Goal: Book appointment/travel/reservation

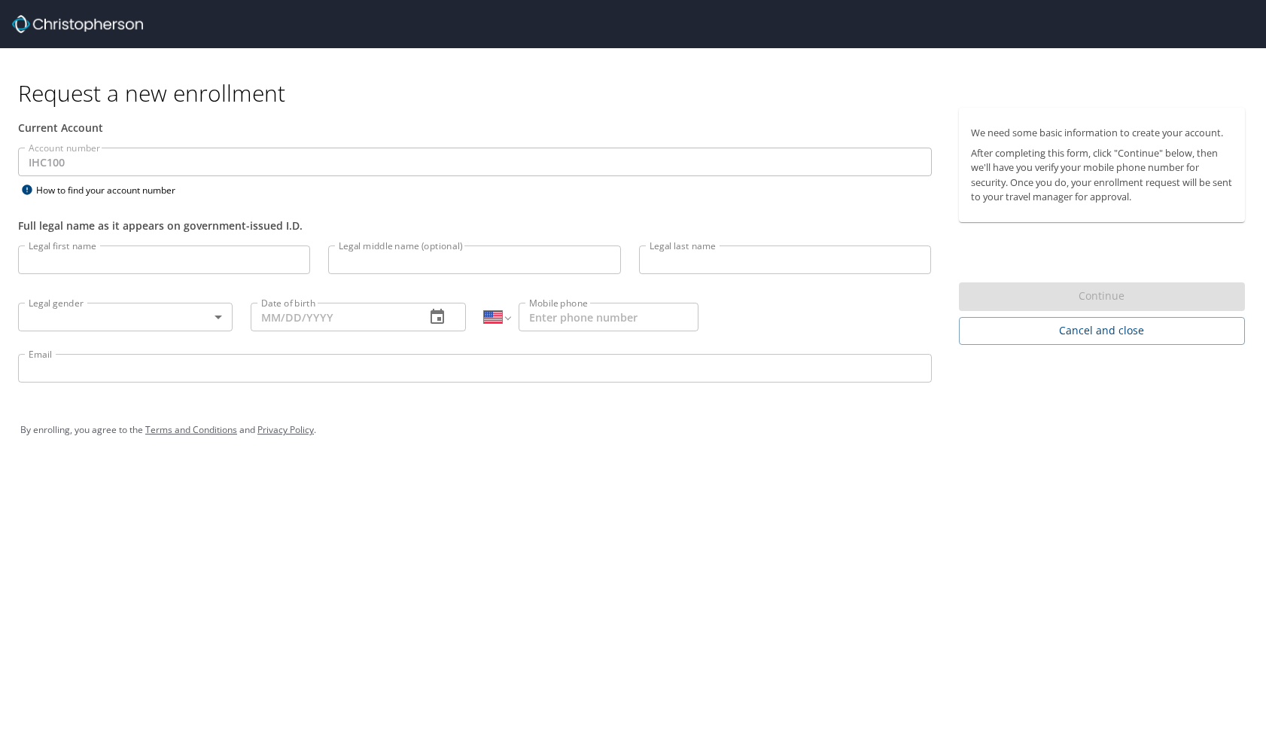
select select "US"
click at [56, 261] on input "Legal first name" at bounding box center [164, 259] width 292 height 29
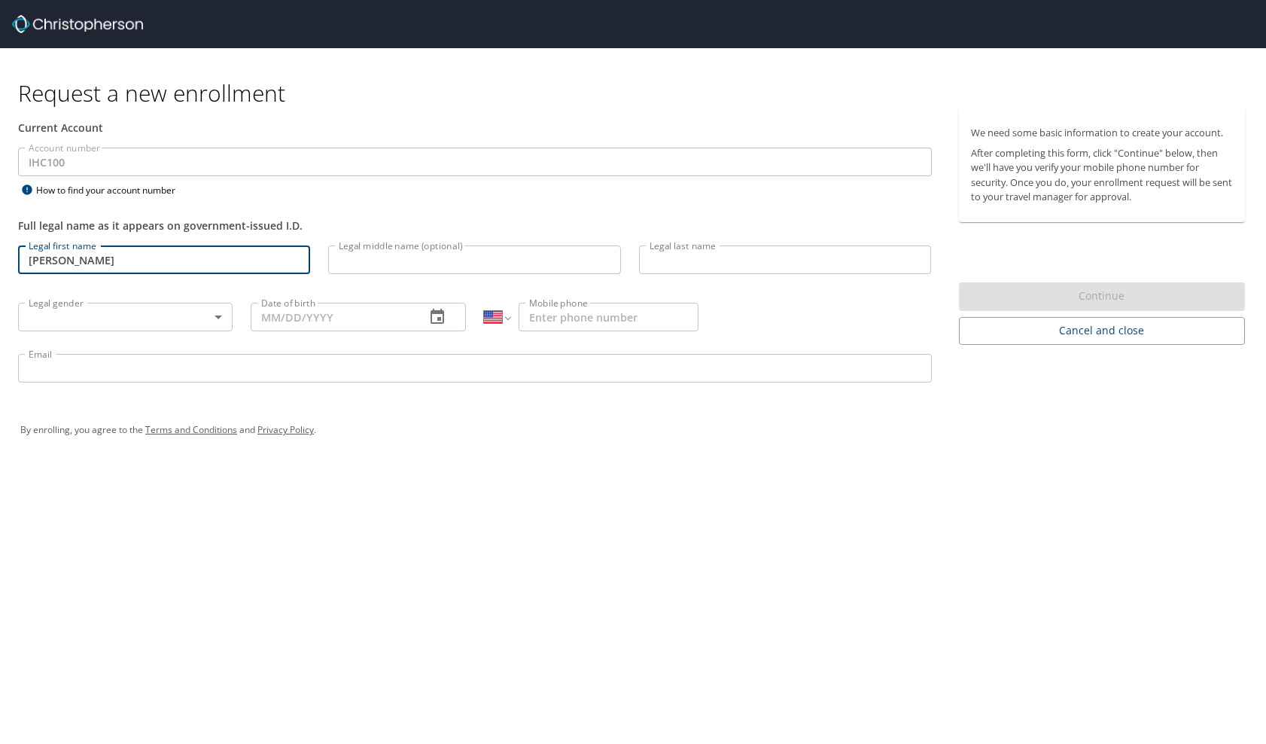
type input "Rachel"
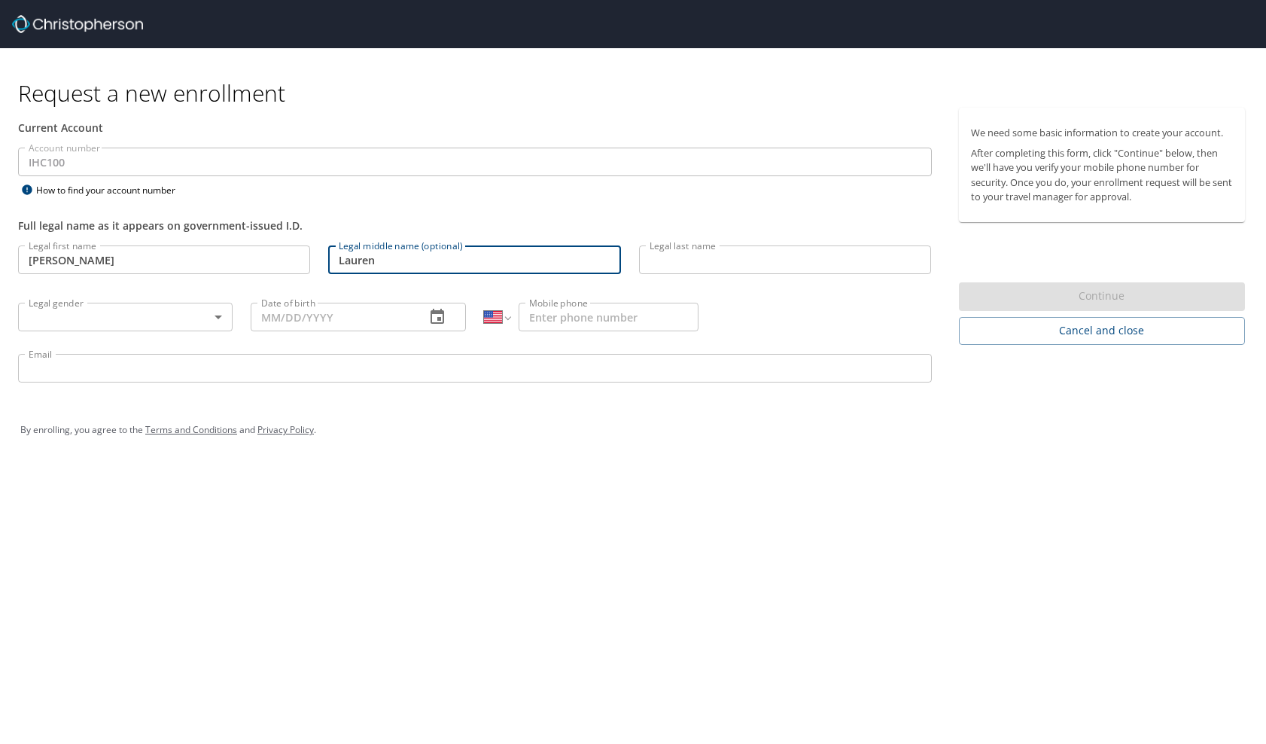
type input "Lauren"
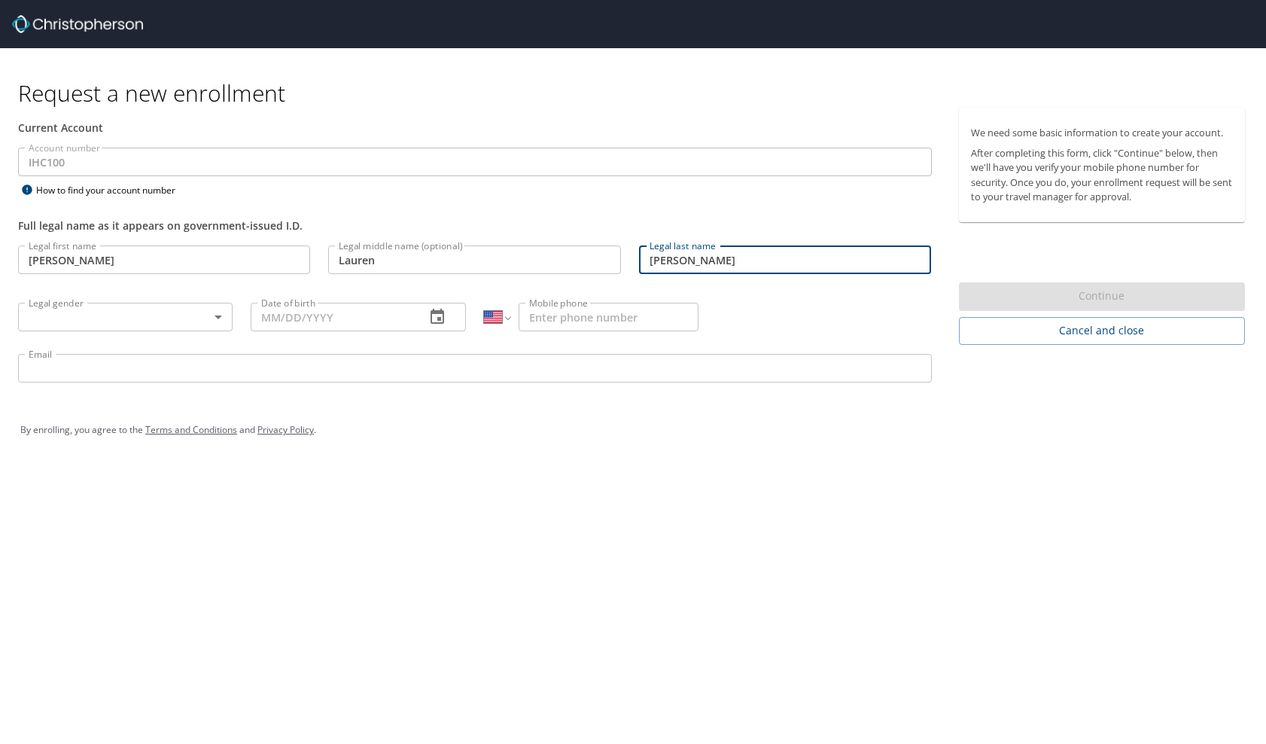
type input "[PERSON_NAME]"
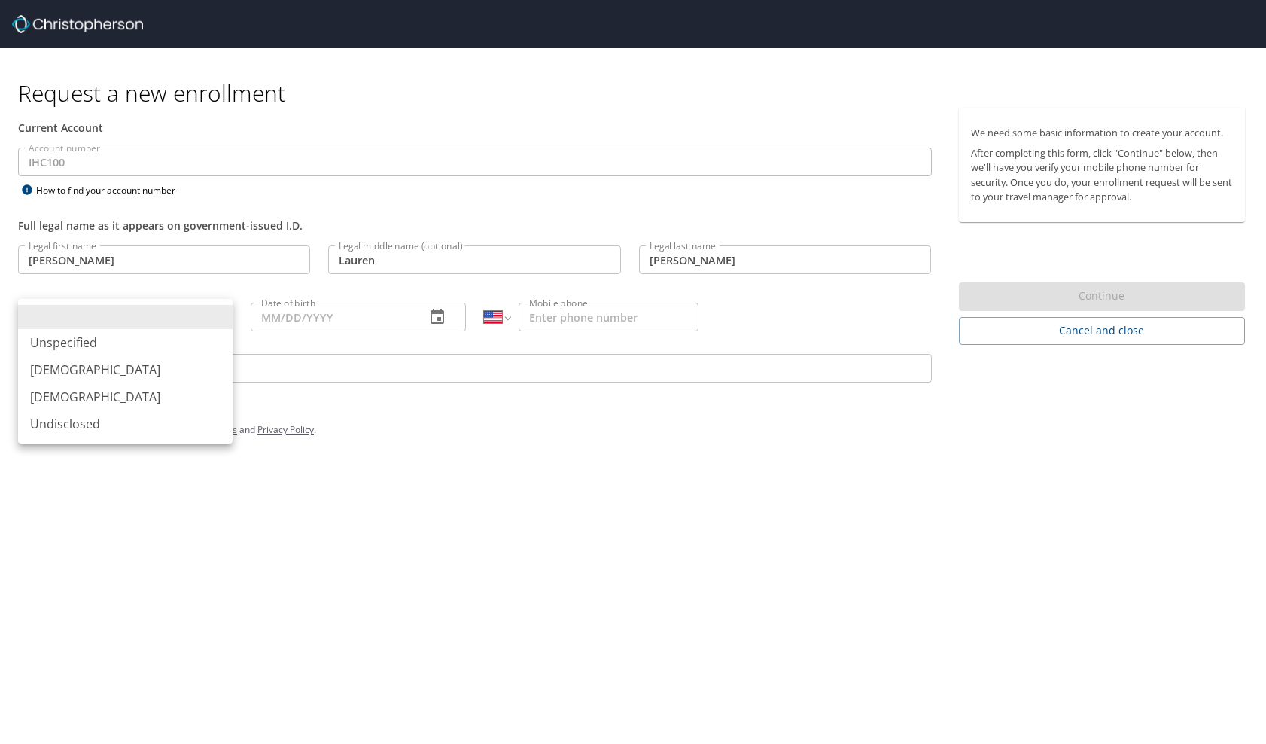
click at [108, 322] on body "Request a new enrollment Current Account Account number IHC100 Account number H…" at bounding box center [633, 372] width 1266 height 744
click at [96, 386] on li "Female" at bounding box center [125, 396] width 215 height 27
type input "Female"
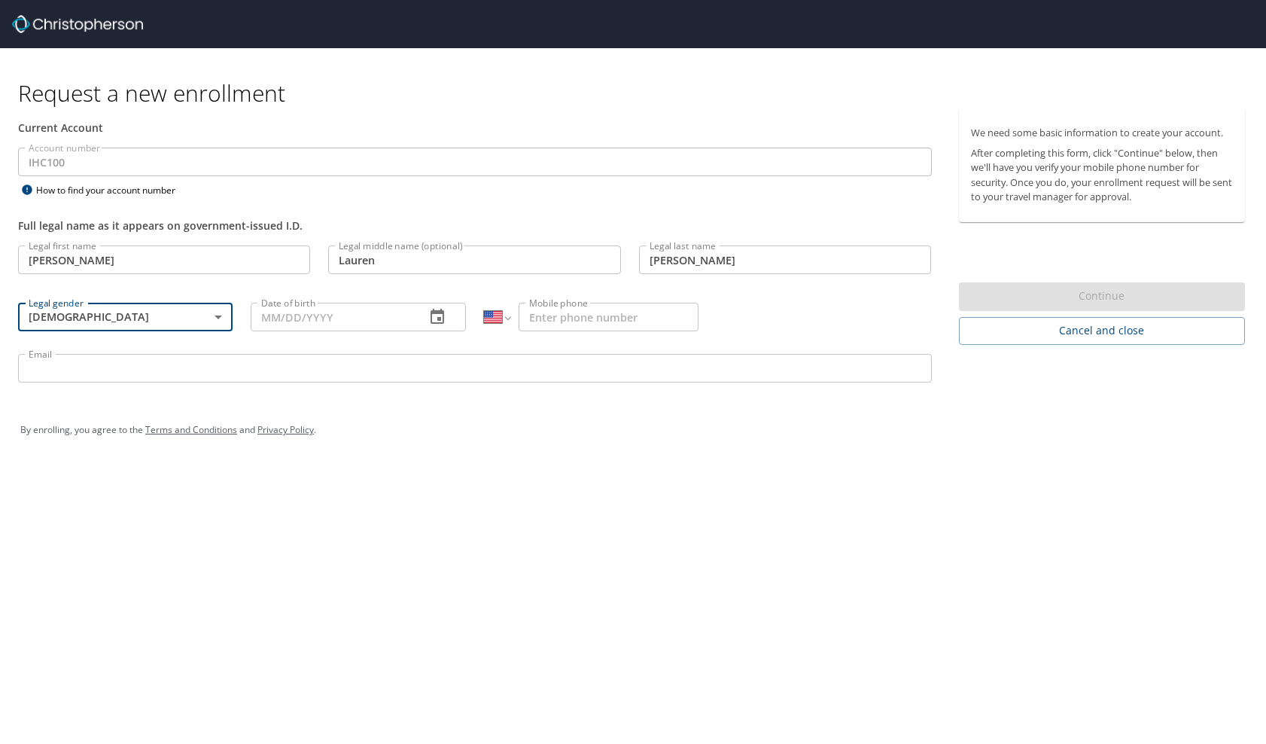
click at [286, 321] on input "Date of birth" at bounding box center [332, 317] width 162 height 29
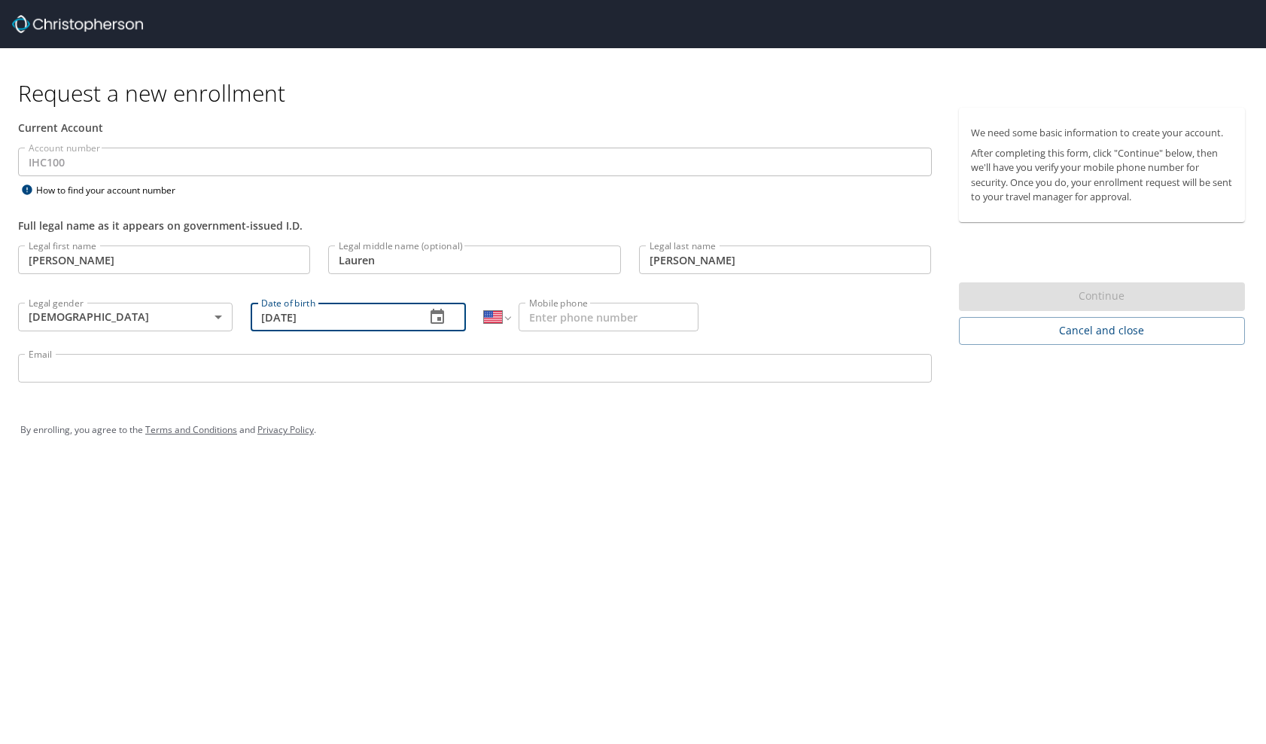
type input "10/08/1995"
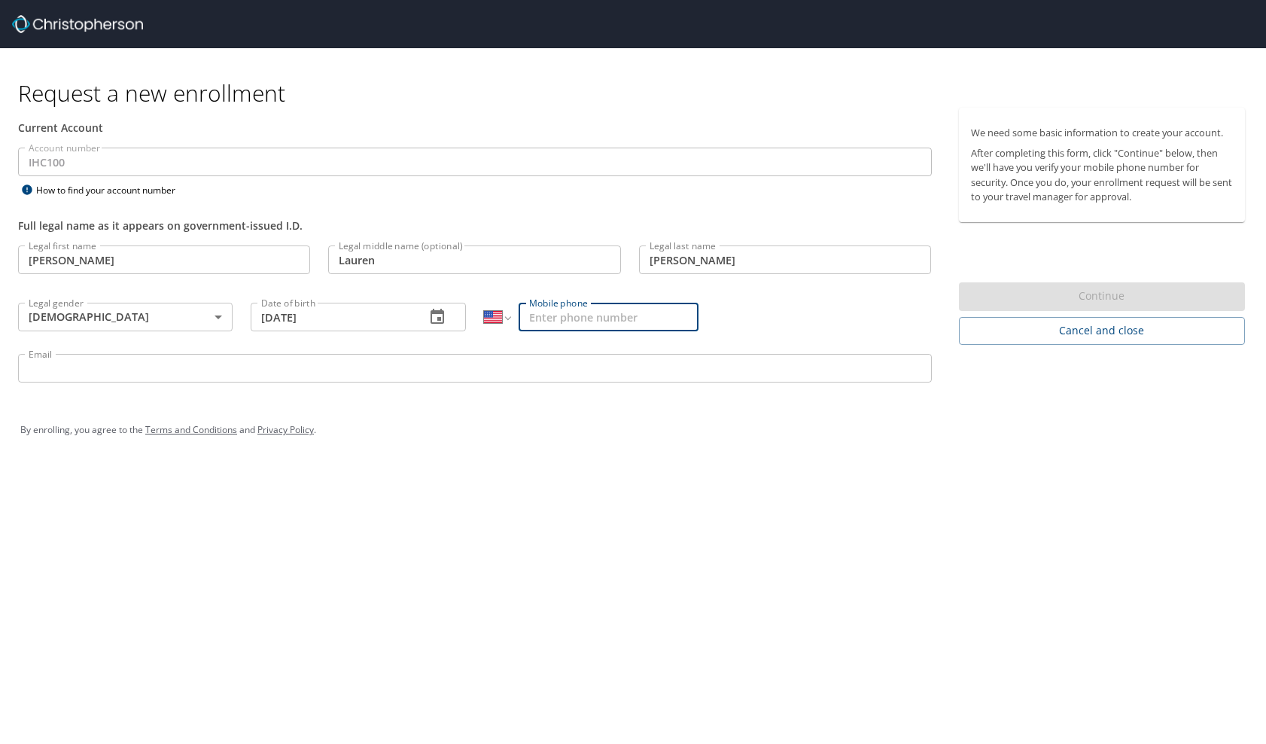
click at [546, 321] on input "Mobile phone" at bounding box center [609, 317] width 180 height 29
type input "(417) 812-9667"
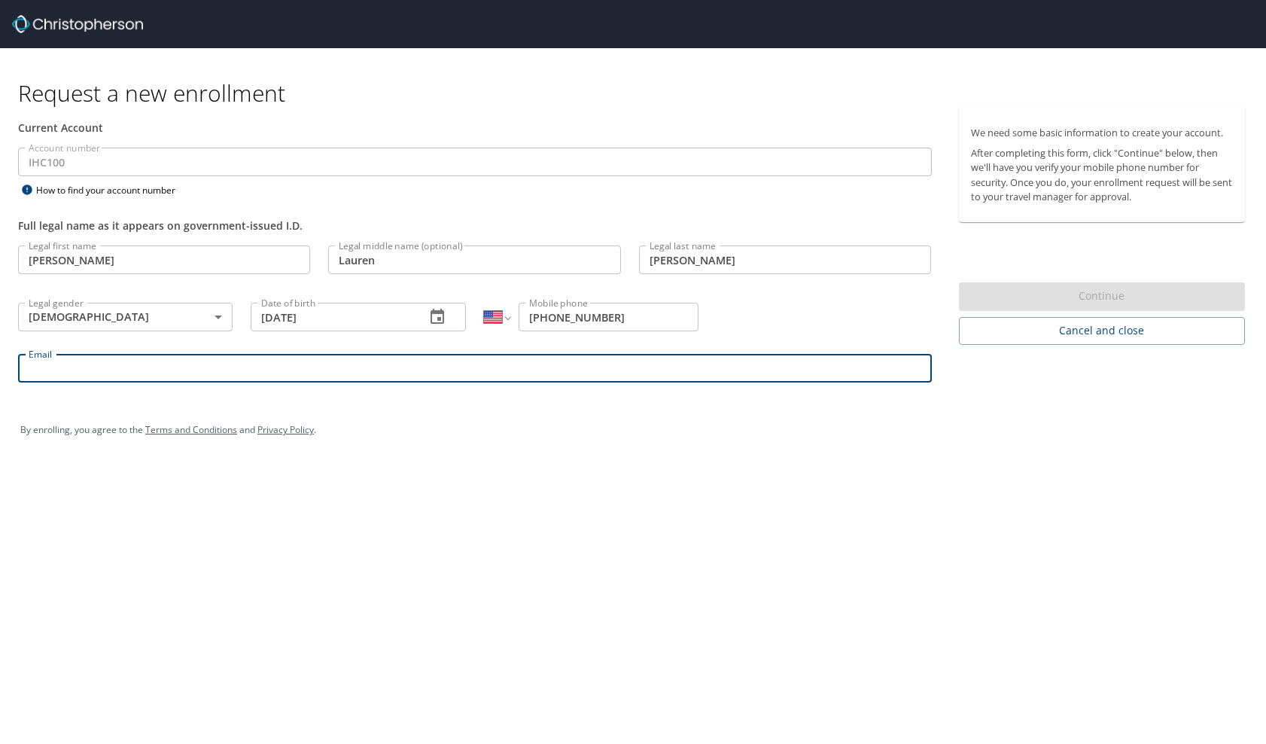
click at [290, 380] on input "Email" at bounding box center [475, 368] width 914 height 29
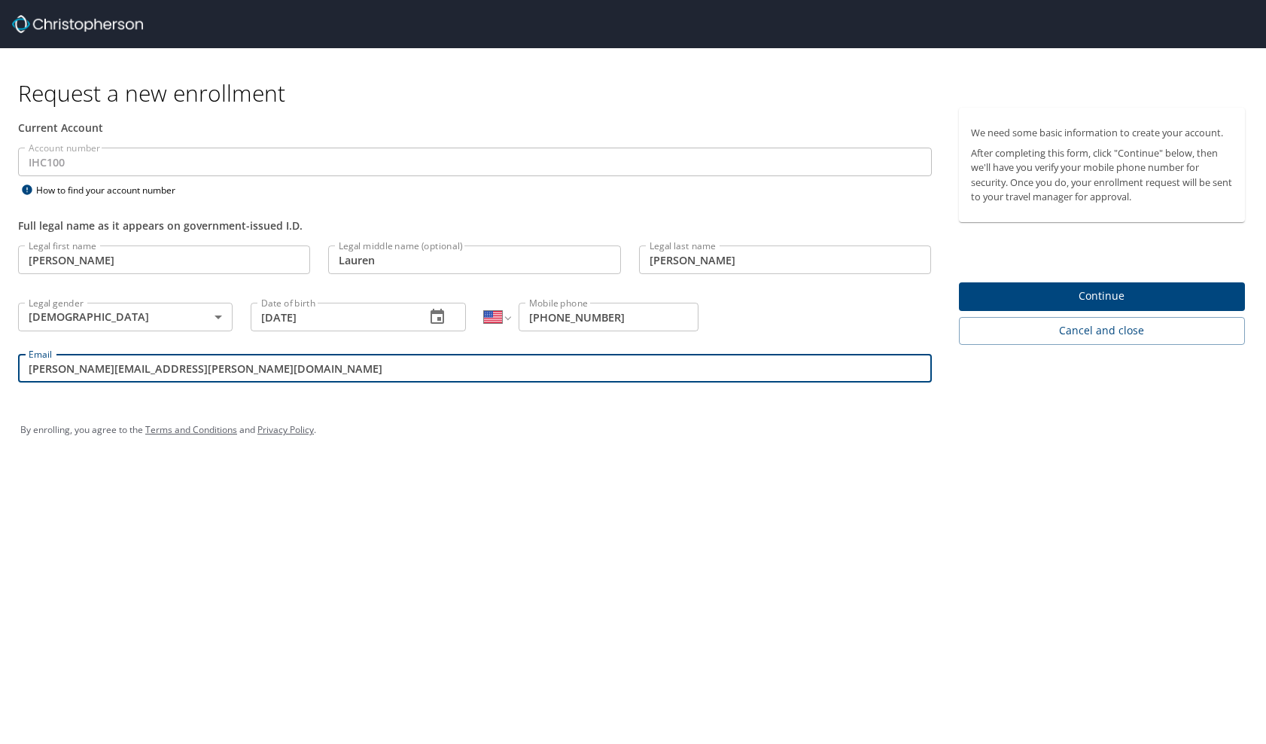
type input "rachel.scott@imail.org"
click at [969, 294] on button "Continue" at bounding box center [1102, 296] width 287 height 29
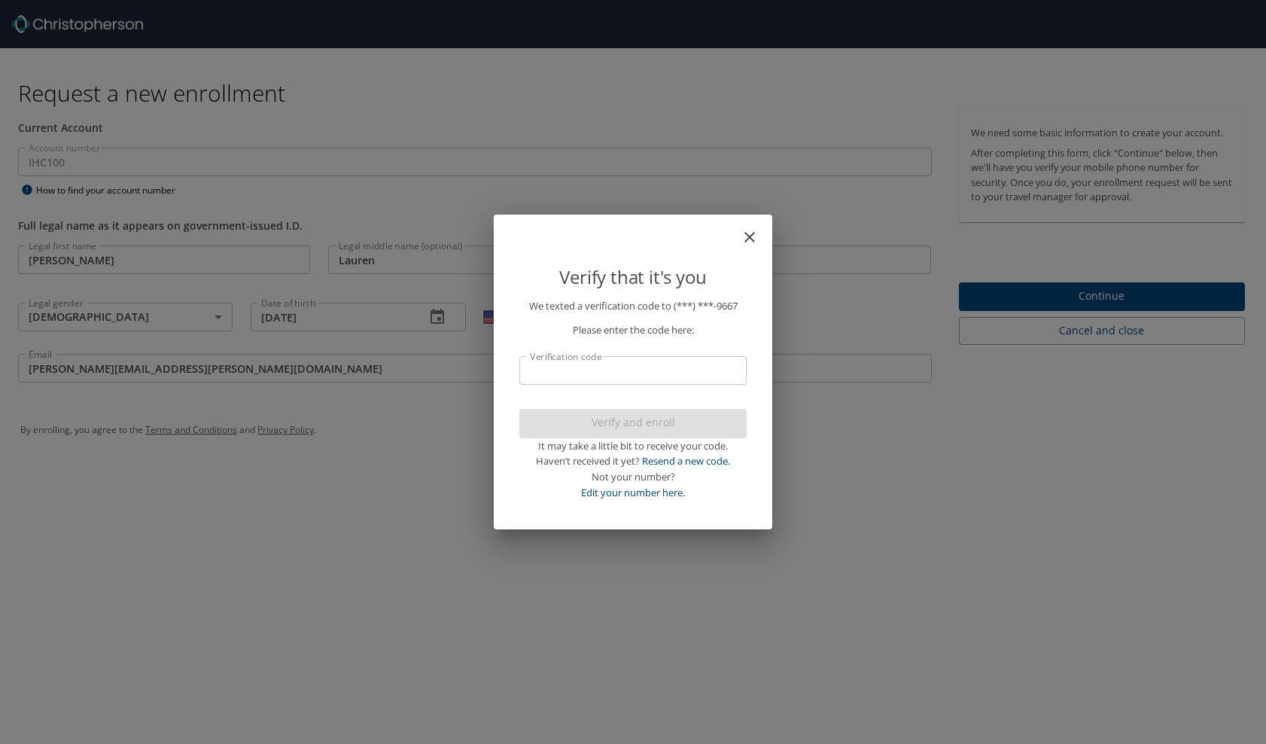
click at [522, 382] on input "Verification code" at bounding box center [632, 370] width 227 height 29
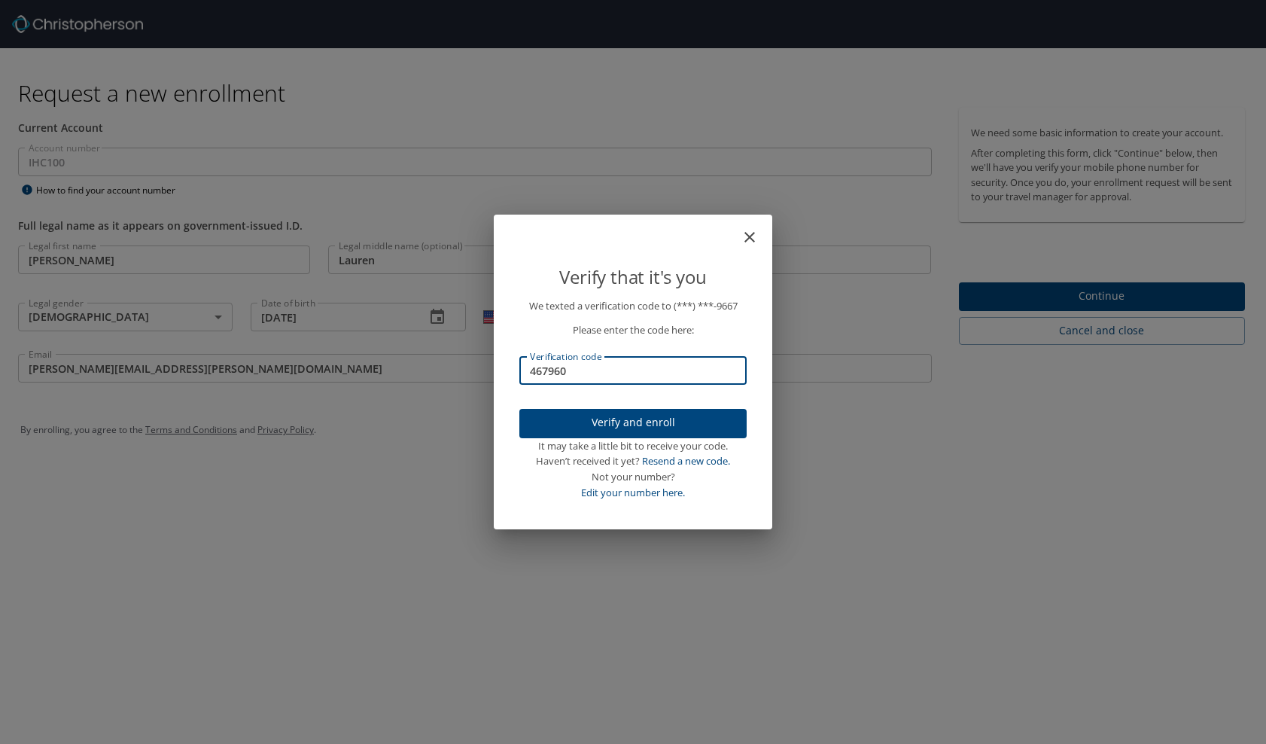
type input "467960"
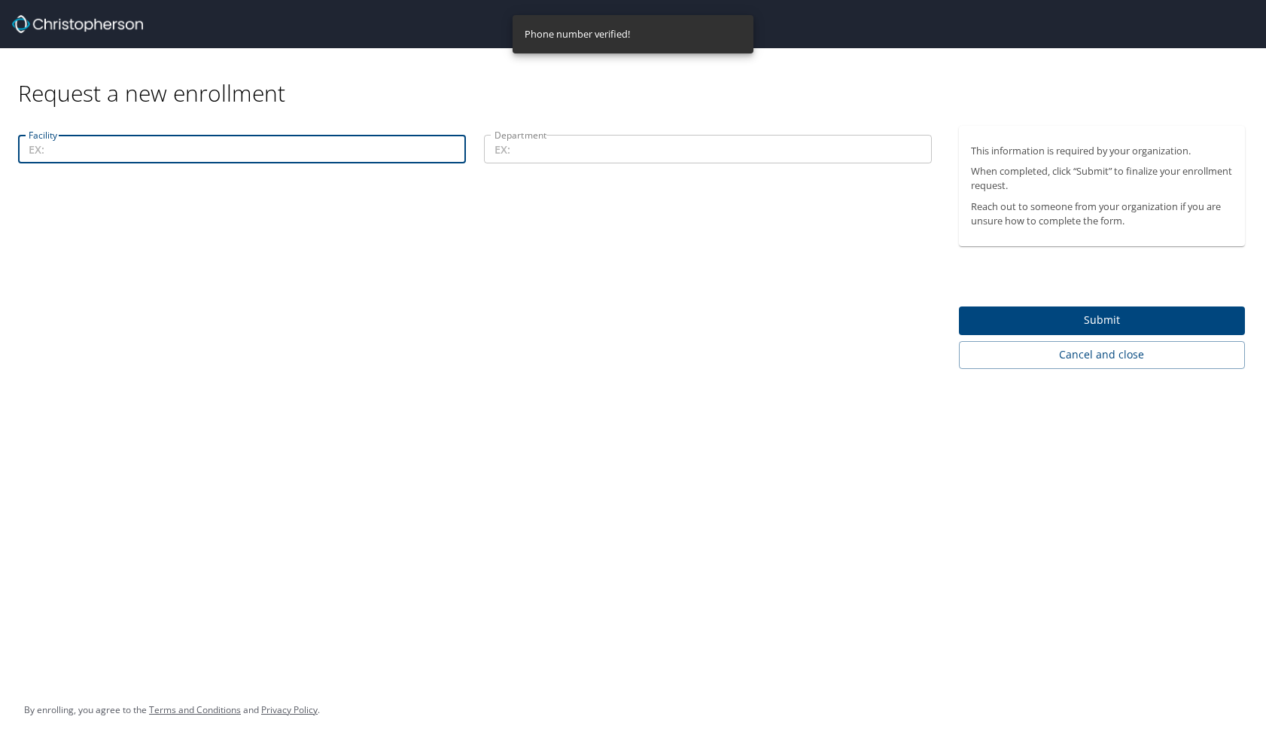
click at [248, 147] on input "Facility" at bounding box center [242, 149] width 448 height 29
type input "13800"
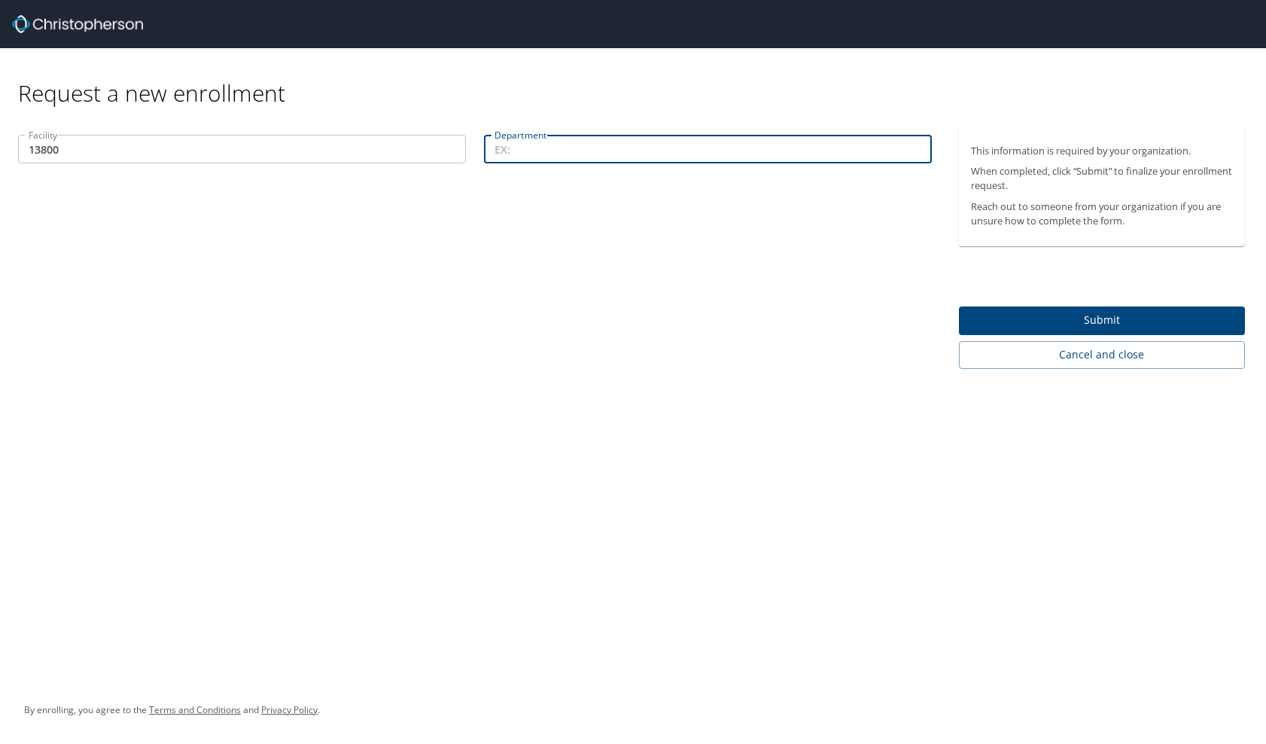
click at [556, 146] on input "Department" at bounding box center [708, 149] width 448 height 29
type input "2012"
click at [1089, 315] on span "Submit" at bounding box center [1102, 320] width 263 height 19
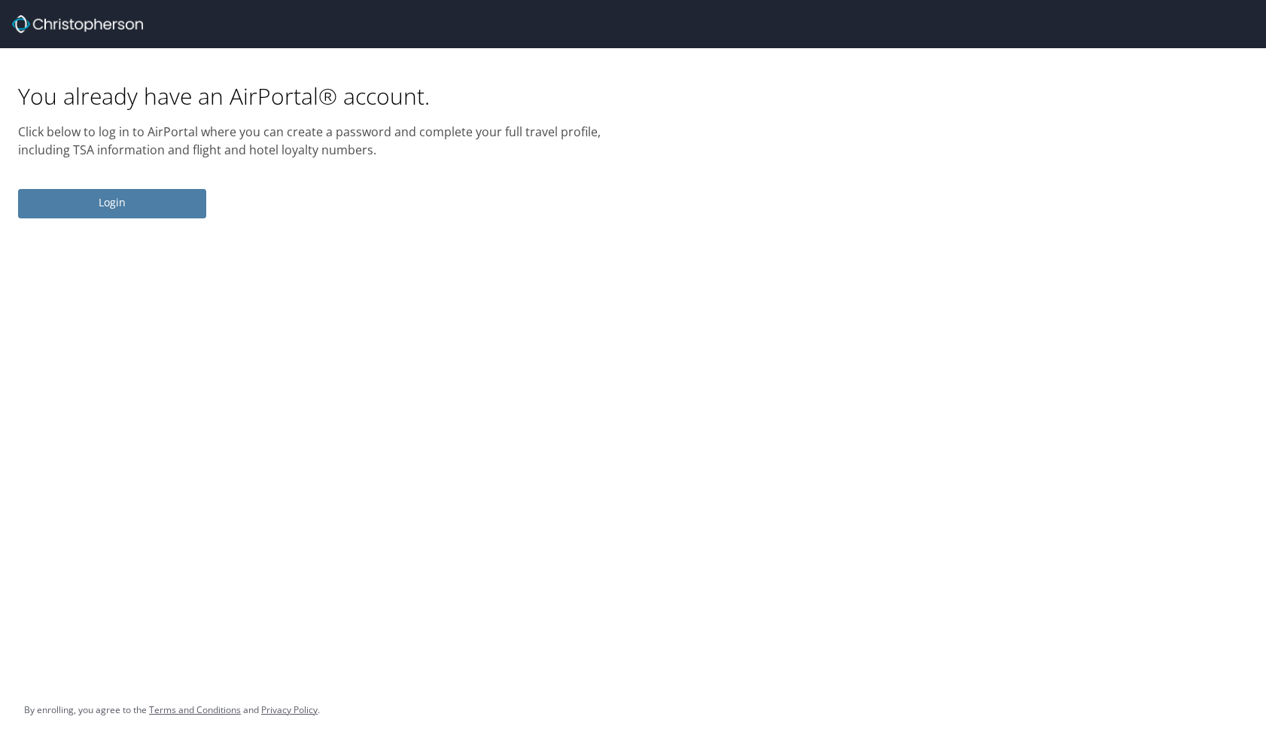
click at [173, 200] on span "Login" at bounding box center [112, 202] width 164 height 19
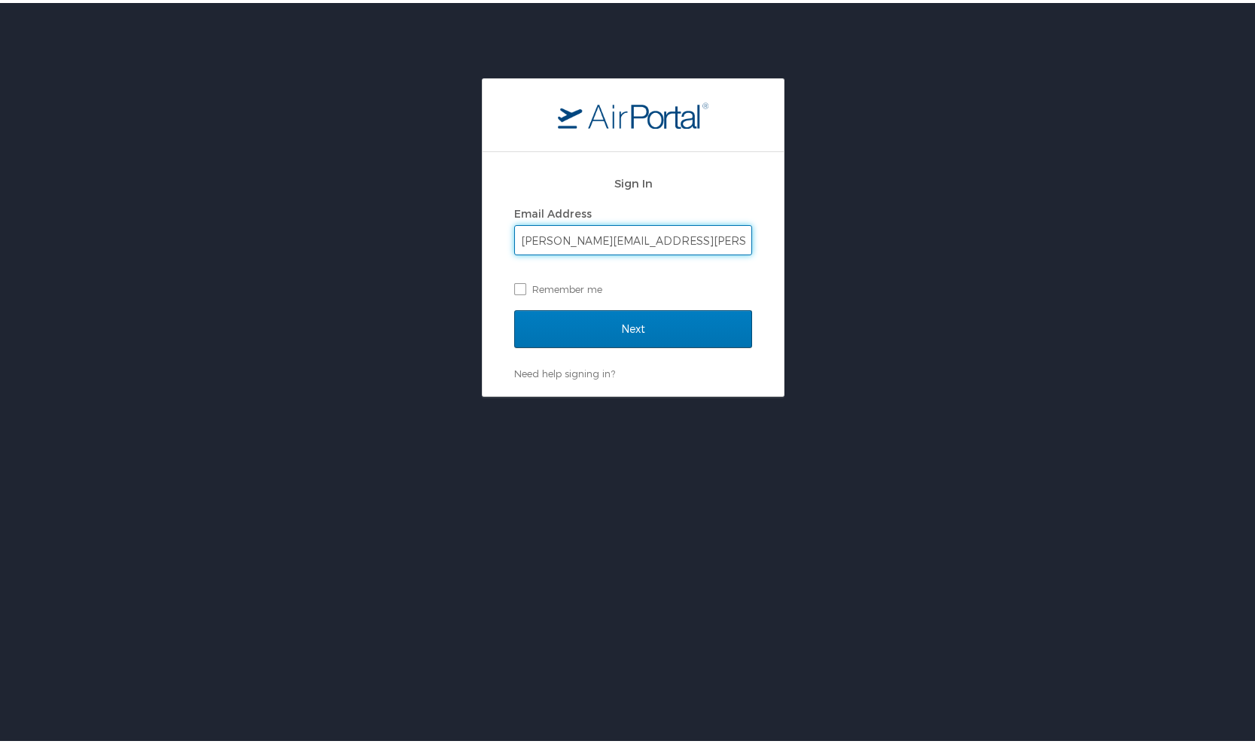
type input "rachel.scott@imail.org"
click at [514, 307] on input "Next" at bounding box center [633, 326] width 238 height 38
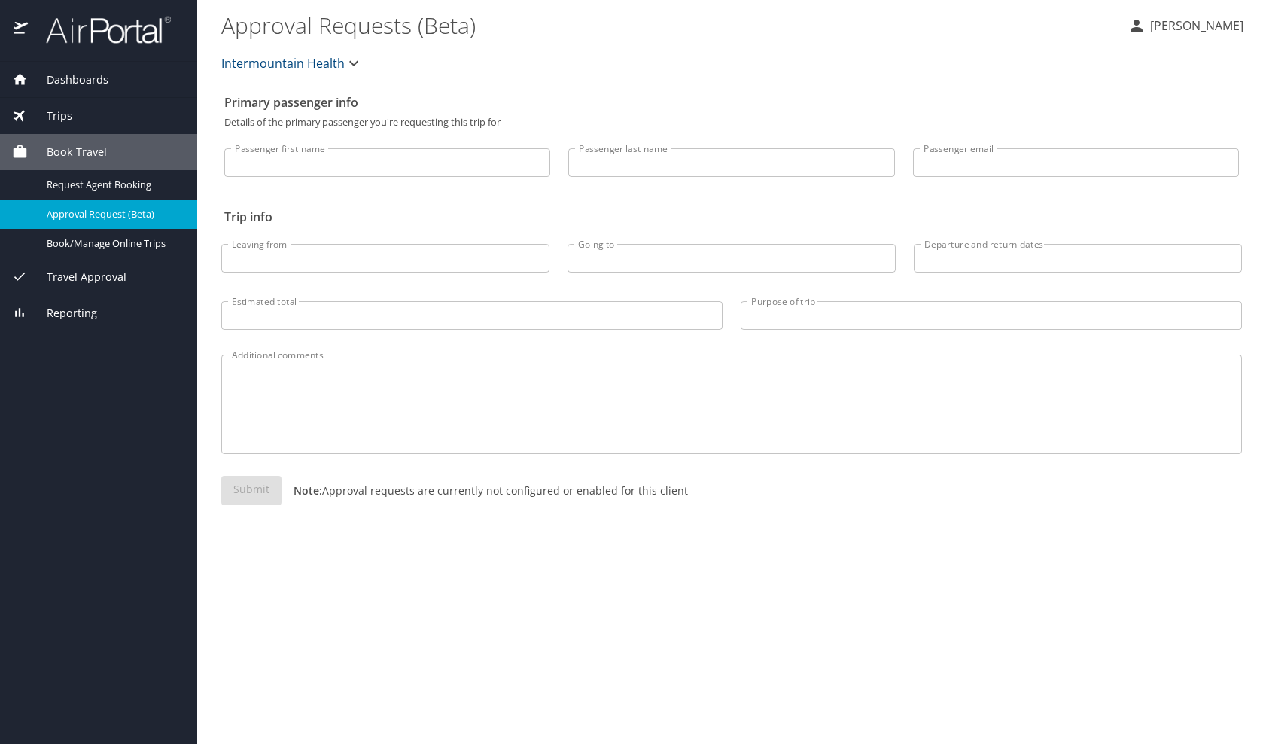
click at [300, 166] on input "Passenger first name" at bounding box center [387, 162] width 326 height 29
type input "Rachel"
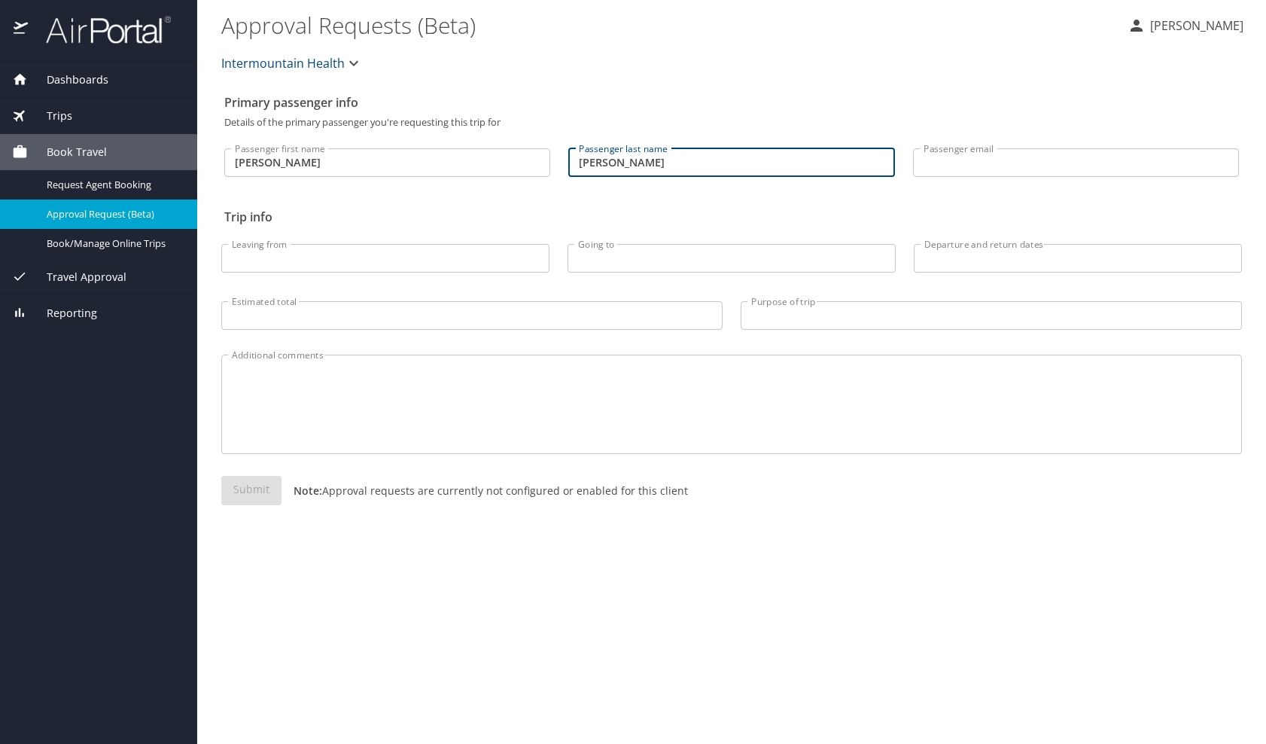
type input "Scott"
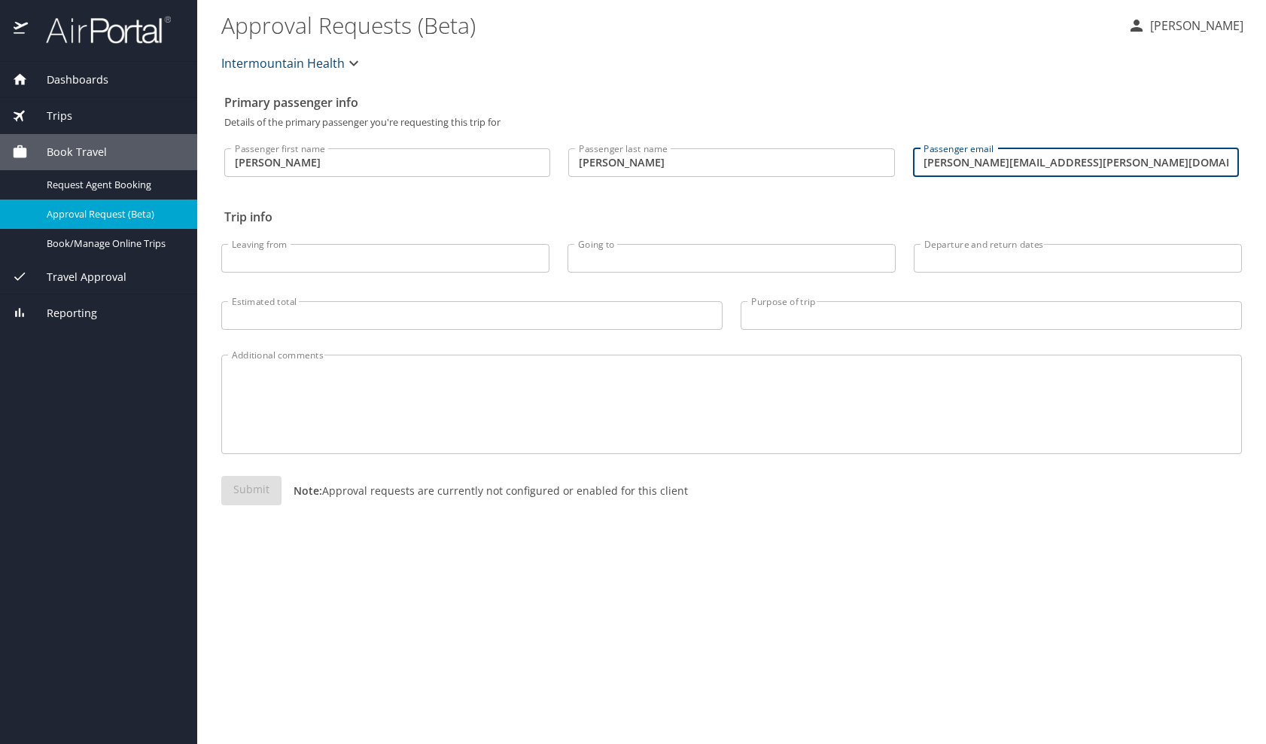
type input "rachel.scott@imail.org"
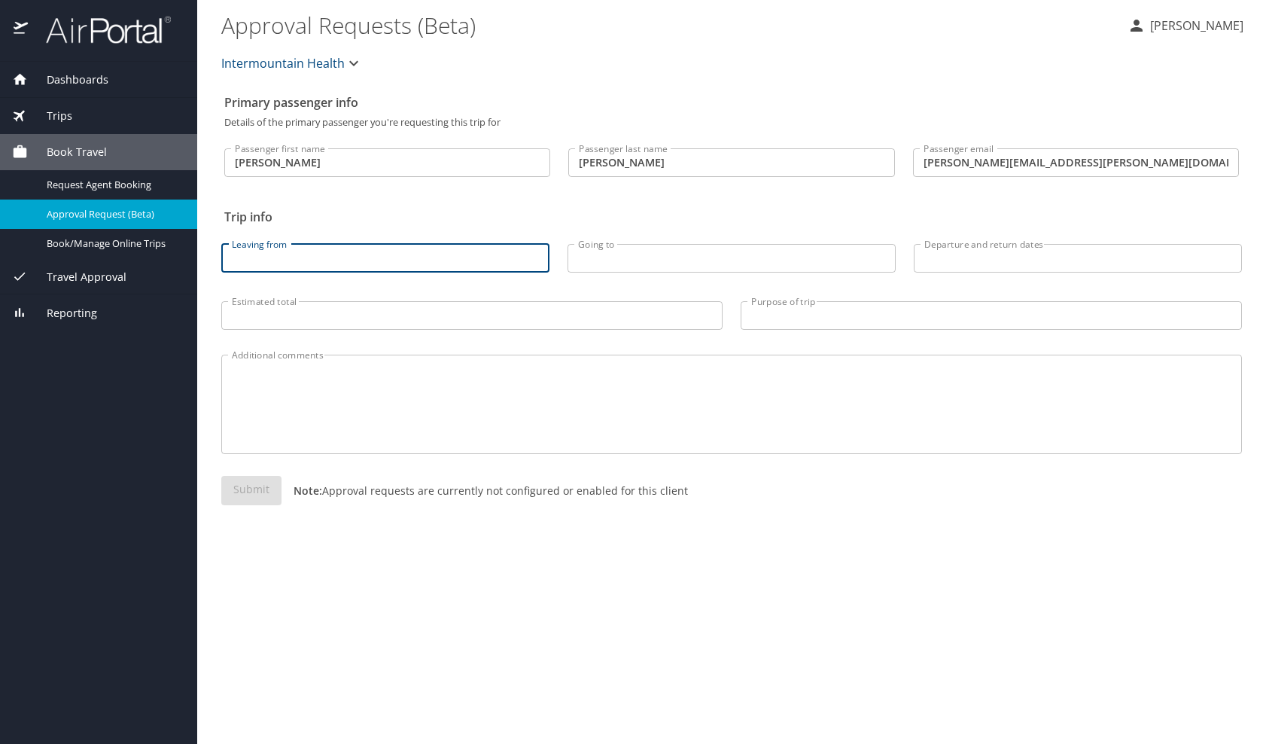
click at [279, 249] on input "Leaving from" at bounding box center [385, 258] width 328 height 29
type input "Salt Lake City"
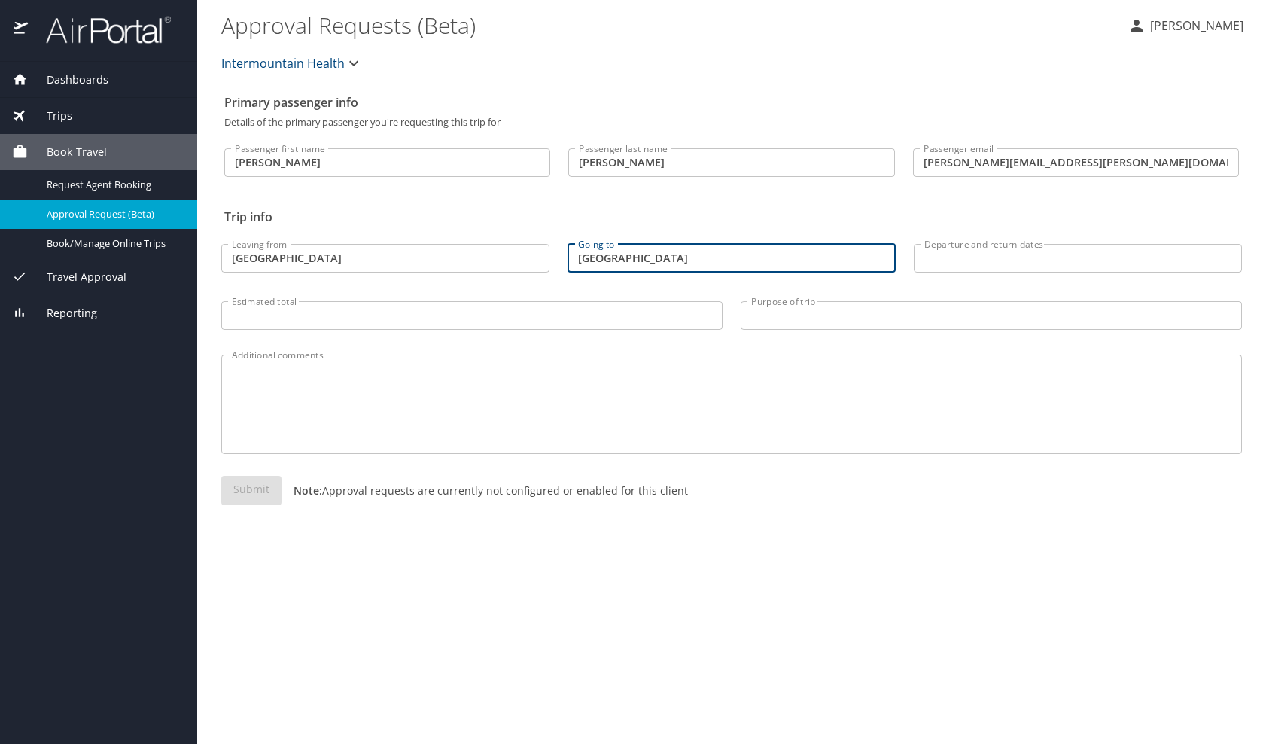
type input "New Orleans"
click at [969, 259] on input "Departure and return dates" at bounding box center [1078, 258] width 328 height 29
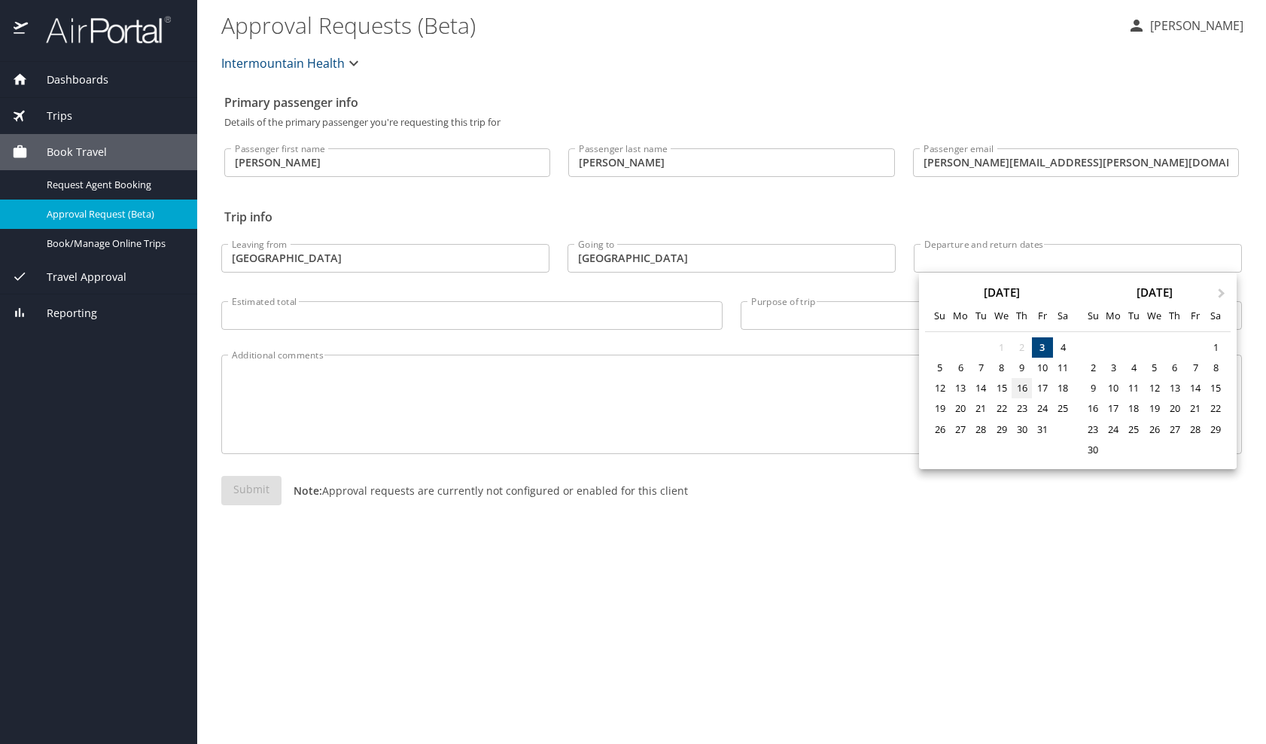
click at [1016, 388] on div "16" at bounding box center [1022, 388] width 20 height 20
click at [1008, 390] on div "15" at bounding box center [1001, 388] width 20 height 20
click at [1037, 393] on div "17" at bounding box center [1042, 388] width 20 height 20
type input "10/15/2025 🠦 10/17/2025"
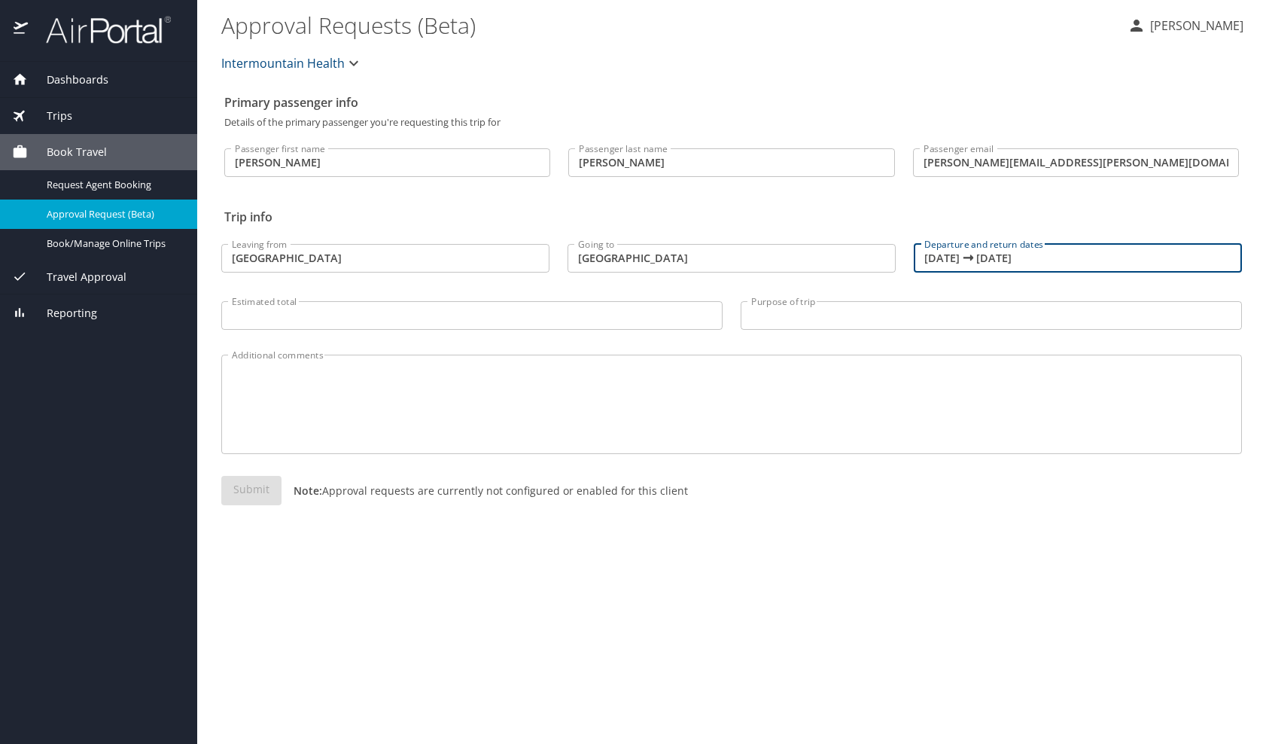
click at [748, 322] on input "Purpose of trip" at bounding box center [991, 315] width 501 height 29
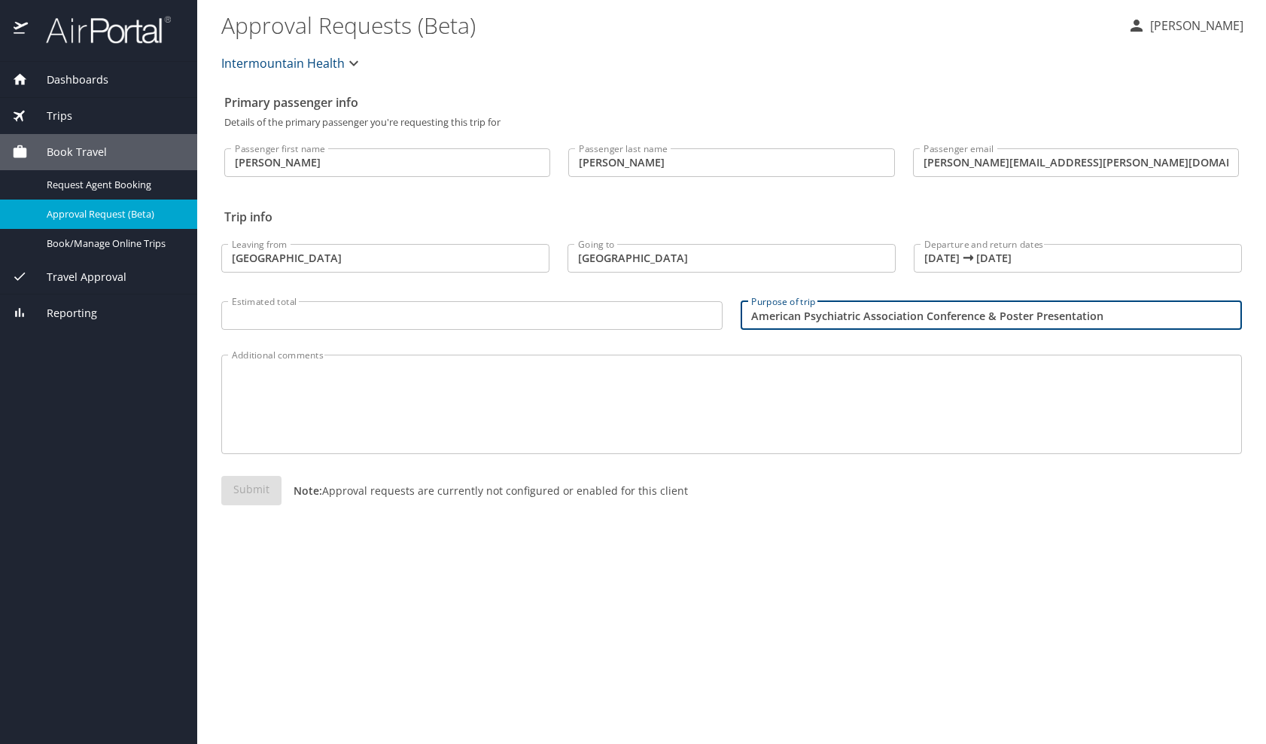
type input "American Psychiatric Association Conference & Poster Presentation"
click at [490, 320] on input "Estimated total" at bounding box center [471, 315] width 501 height 29
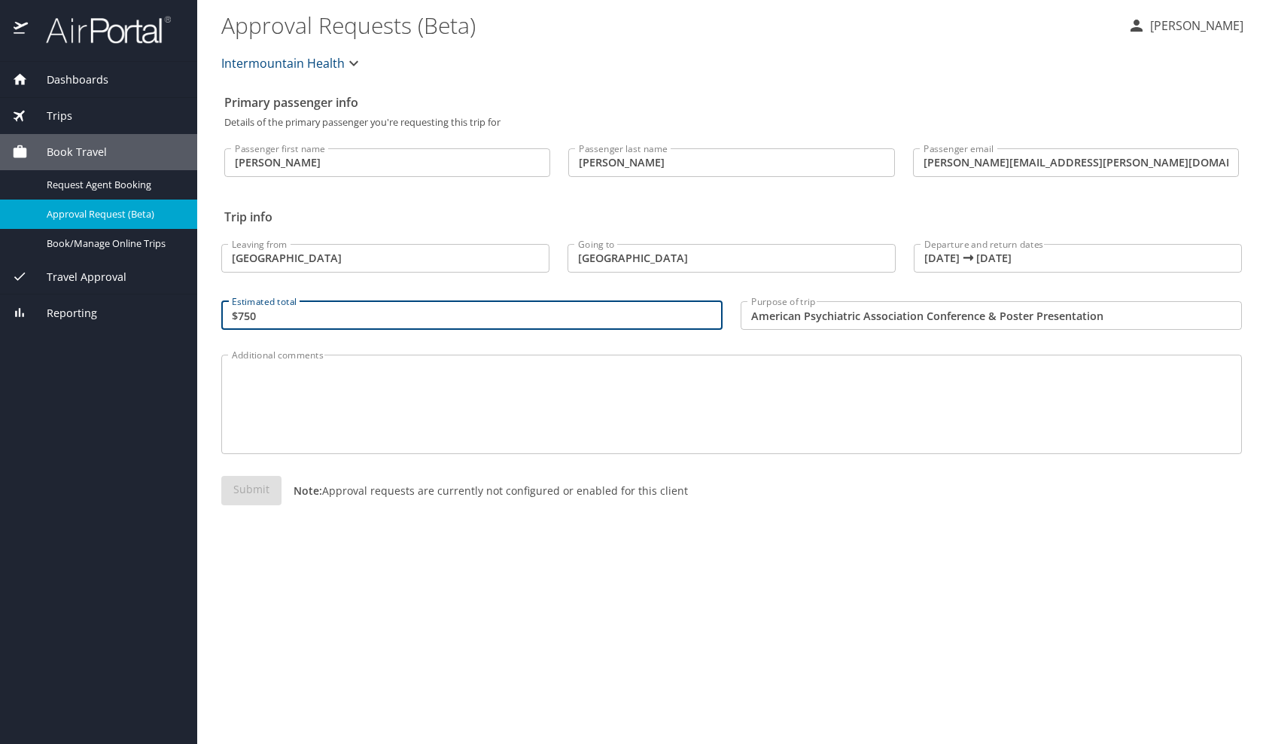
type input "$750"
click at [320, 433] on textarea "Additional comments" at bounding box center [732, 405] width 1000 height 72
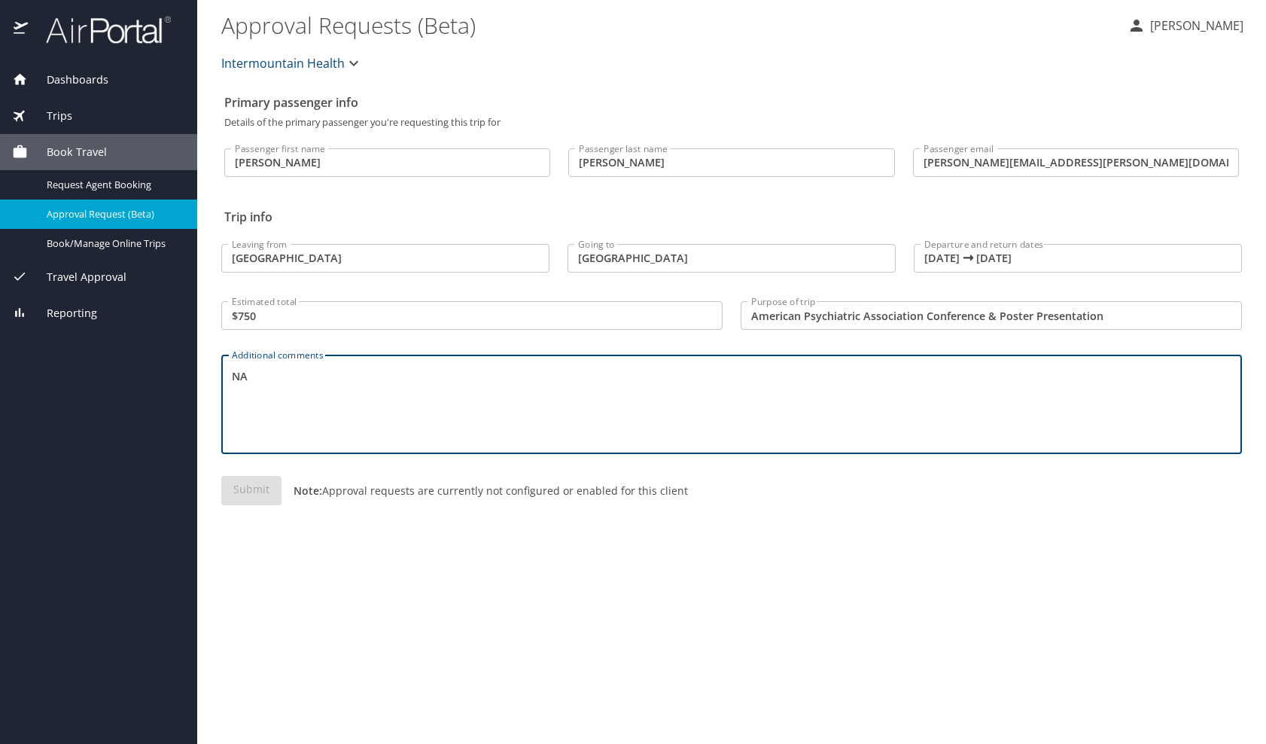
type textarea "NA"
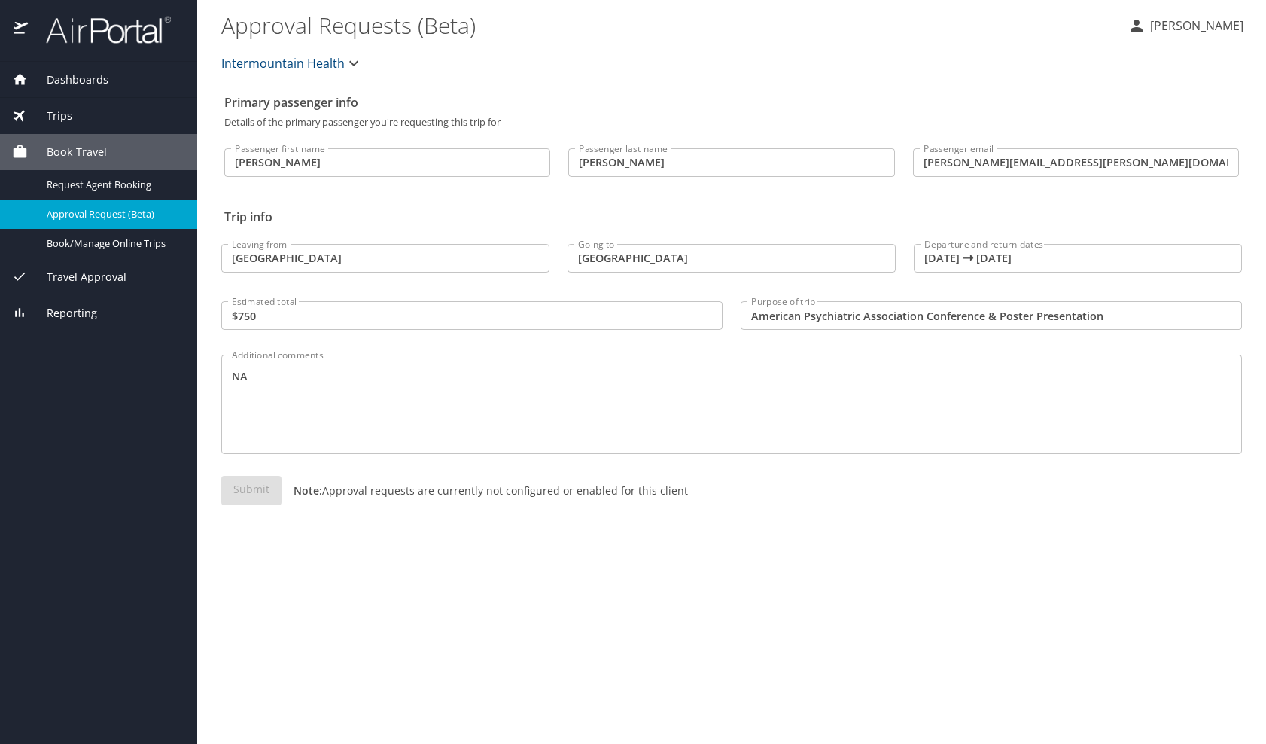
click at [248, 496] on div "Submit Note: Approval requests are currently not configured or enabled for this…" at bounding box center [731, 502] width 1021 height 53
click at [101, 232] on link "Book/Manage Online Trips" at bounding box center [98, 243] width 197 height 29
